Goal: Find specific page/section: Find specific page/section

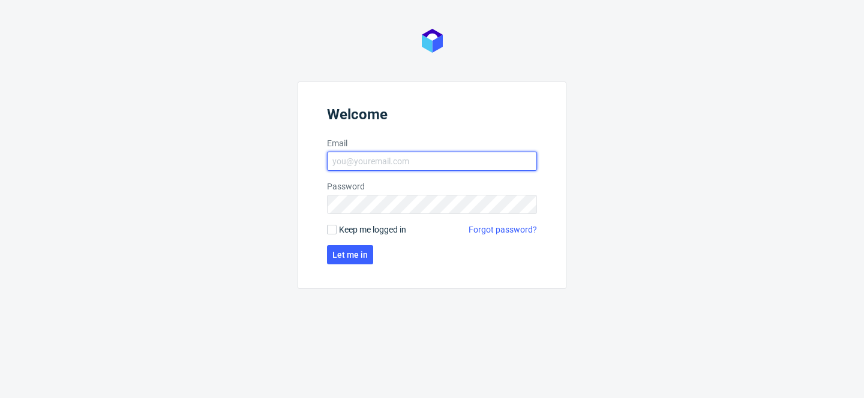
type input "tomasz.kubiak@packhelp.com"
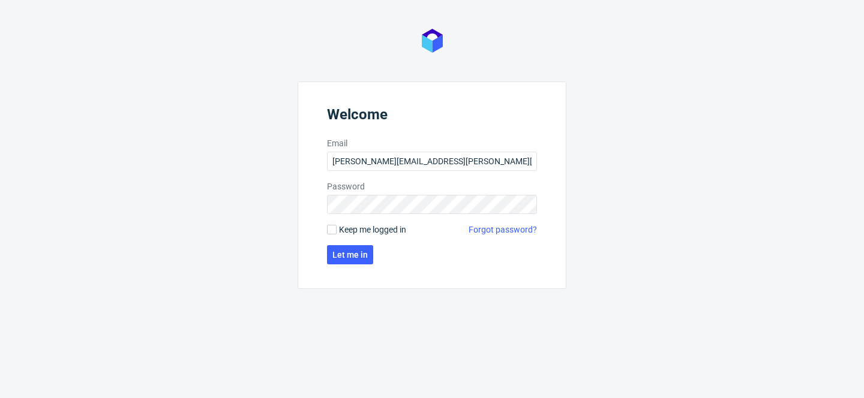
click at [387, 227] on span "Keep me logged in" at bounding box center [372, 230] width 67 height 12
click at [337, 227] on input "Keep me logged in" at bounding box center [332, 230] width 10 height 10
checkbox input "true"
click at [357, 255] on span "Let me in" at bounding box center [349, 255] width 35 height 8
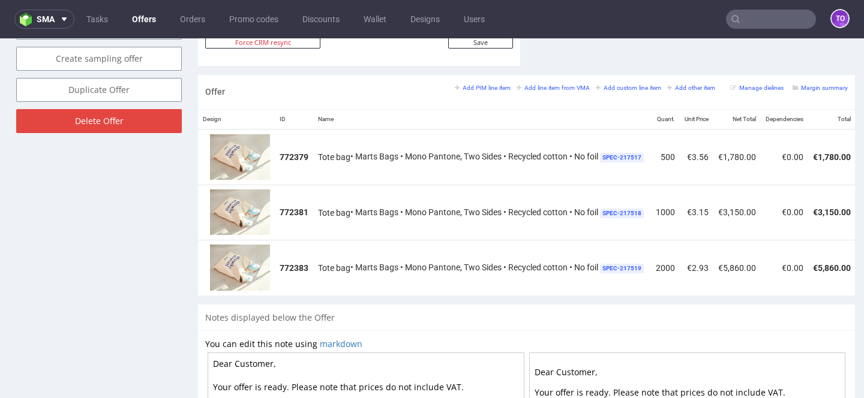
scroll to position [680, 0]
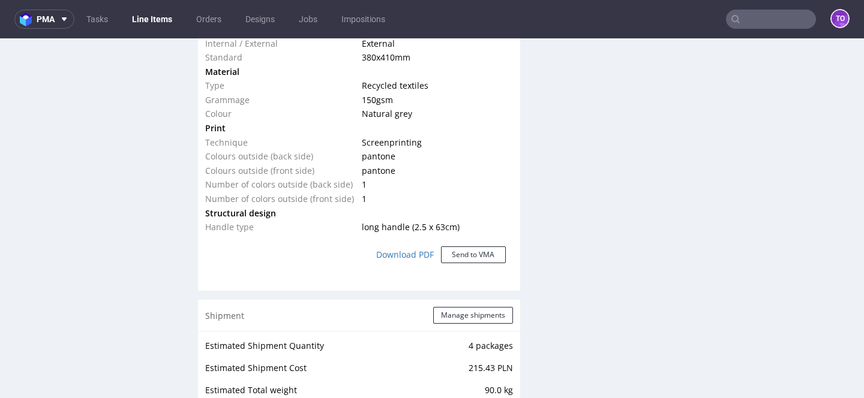
scroll to position [800, 0]
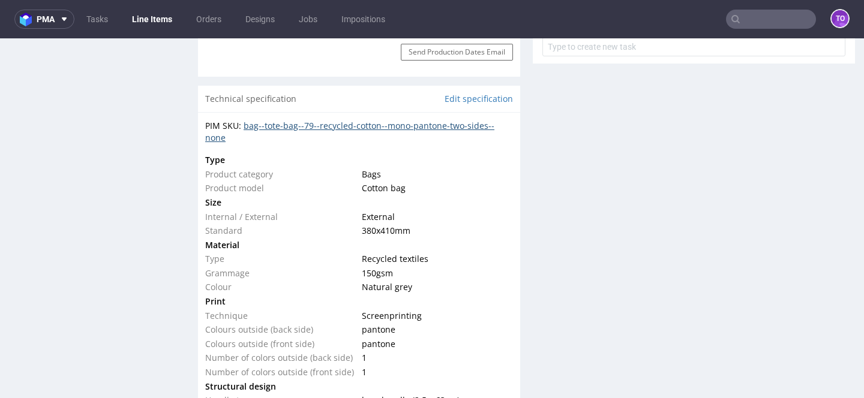
click at [352, 126] on link "bag--tote-bag--79--recycled-cotton--mono-pantone-two-sides--none" at bounding box center [349, 131] width 289 height 23
